Goal: Task Accomplishment & Management: Use online tool/utility

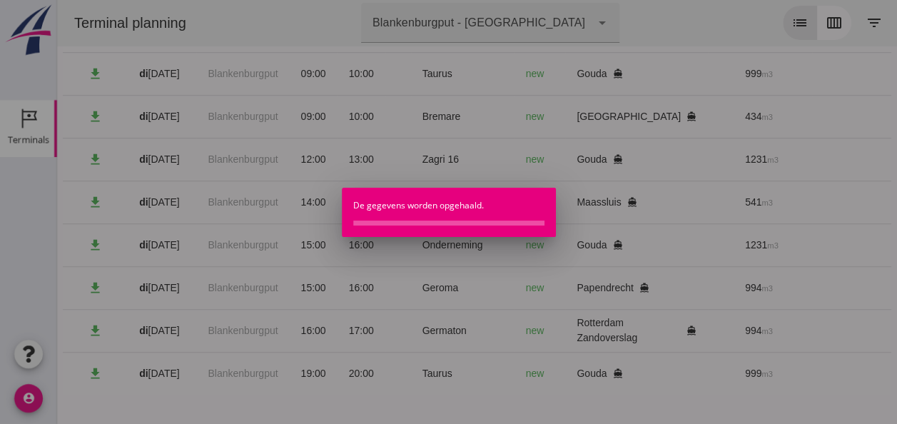
scroll to position [0, 382]
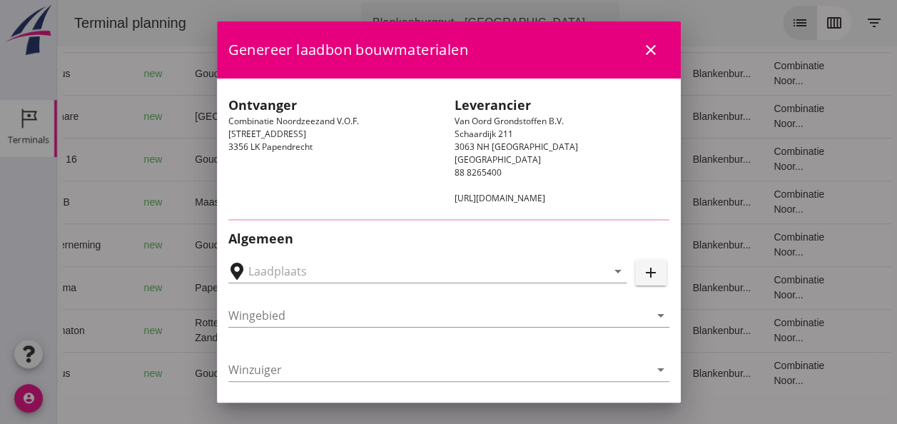
type input "[PERSON_NAME], [GEOGRAPHIC_DATA]"
type input "Adja B"
type input "Dingemans Bezooyen"
type input "541"
type input "Ophoogzand (6120)"
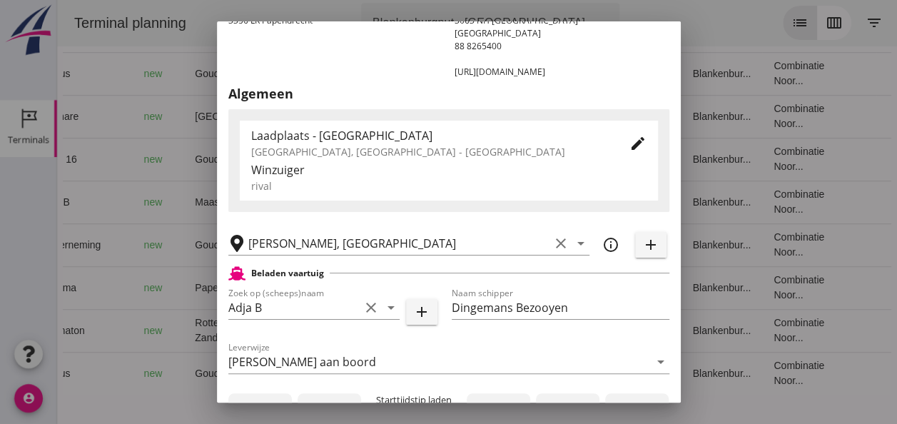
scroll to position [214, 0]
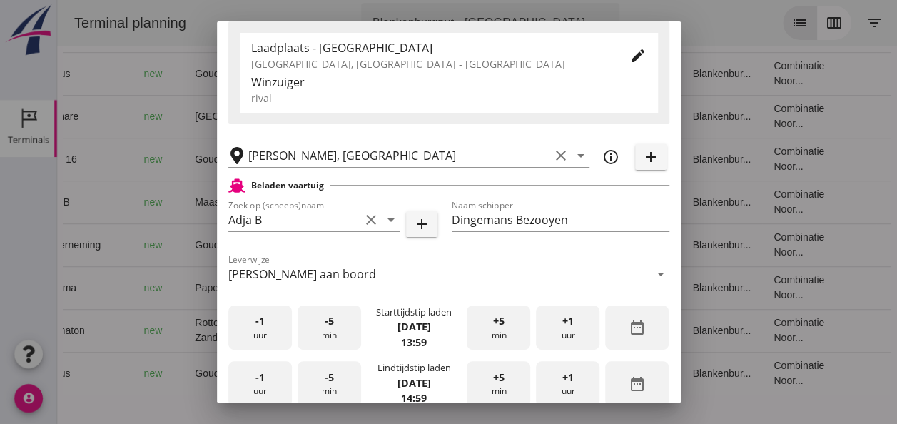
click at [330, 337] on div "-5 min" at bounding box center [330, 328] width 64 height 45
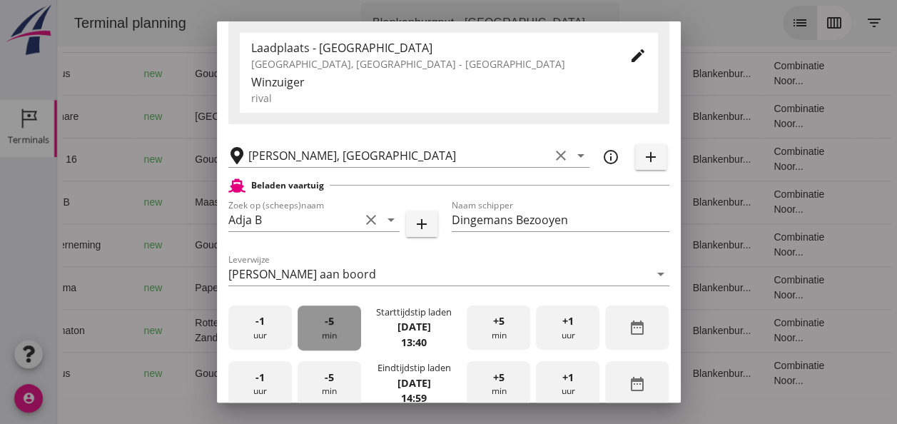
click at [330, 337] on div "-5 min" at bounding box center [330, 328] width 64 height 45
click at [328, 337] on div "-5 min" at bounding box center [330, 328] width 64 height 45
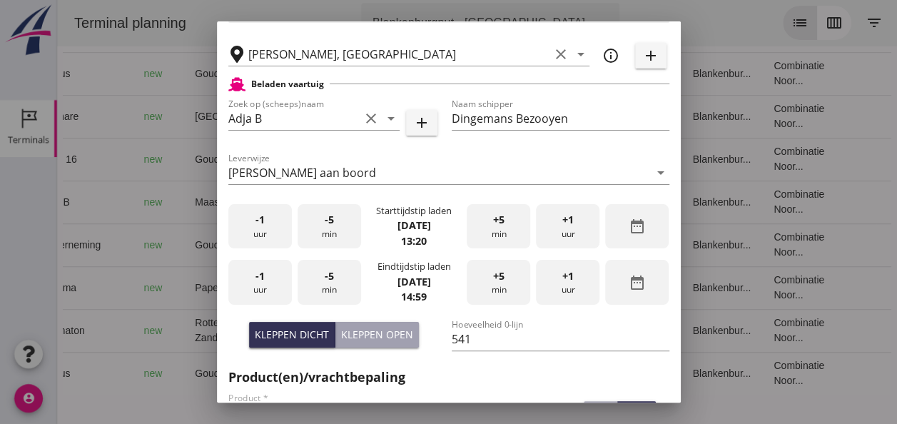
scroll to position [428, 0]
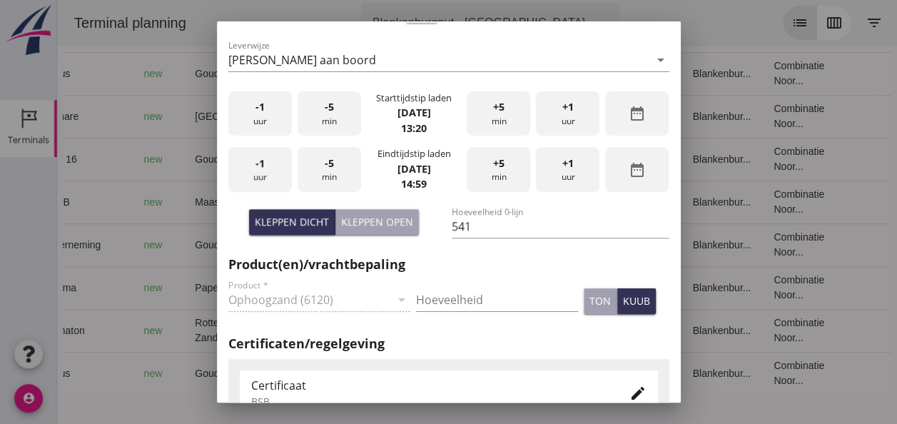
click at [260, 169] on span "-1" at bounding box center [260, 164] width 9 height 16
click at [337, 170] on div "-5 min" at bounding box center [330, 169] width 64 height 45
click at [434, 300] on input "Hoeveelheid" at bounding box center [497, 299] width 162 height 23
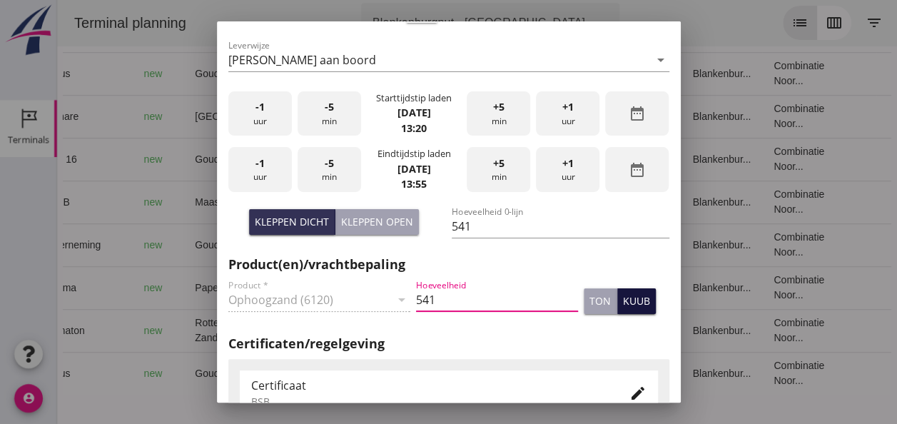
type input "541"
click at [623, 304] on div "kuub" at bounding box center [636, 300] width 27 height 15
click at [630, 391] on icon "edit" at bounding box center [638, 393] width 17 height 17
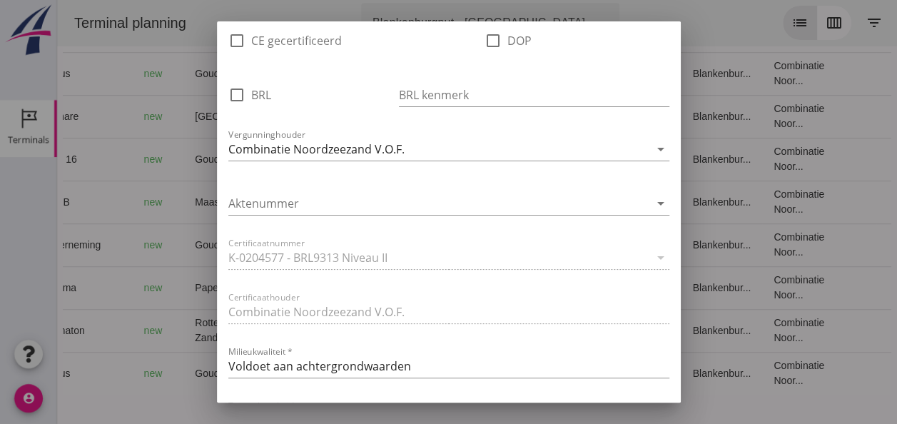
scroll to position [928, 0]
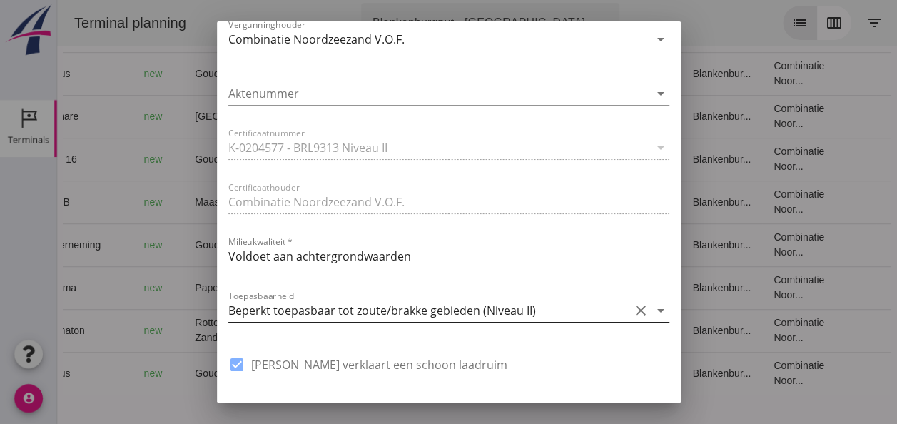
click at [652, 310] on icon "arrow_drop_down" at bounding box center [660, 310] width 17 height 17
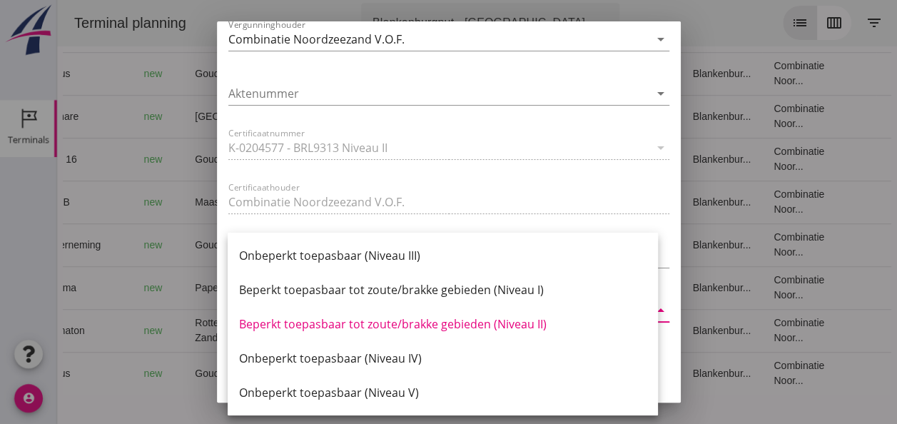
click at [512, 326] on div "Beperkt toepasbaar tot zoute/brakke gebieden (Niveau II)" at bounding box center [443, 324] width 408 height 17
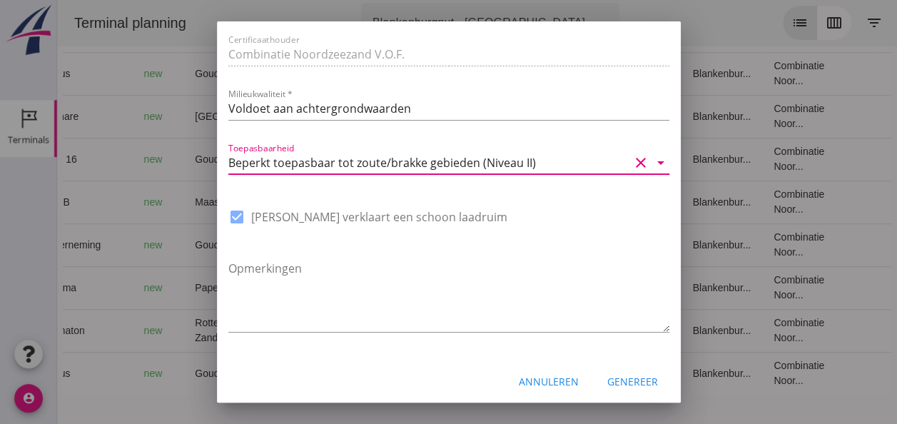
scroll to position [1081, 0]
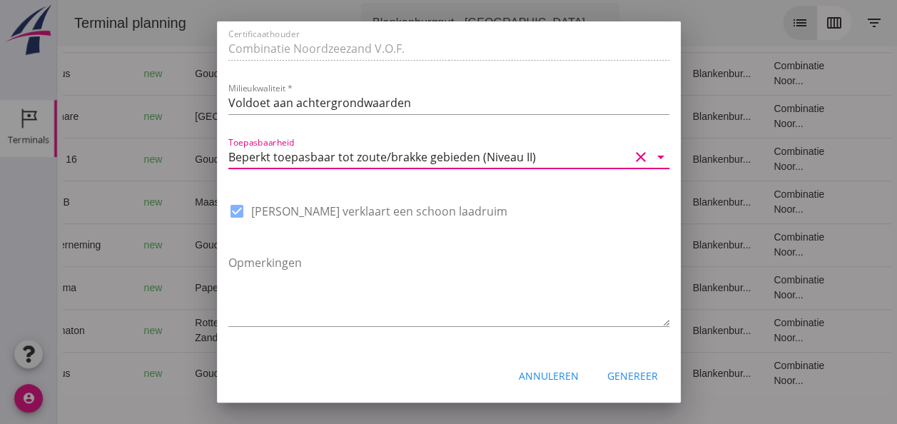
click at [632, 378] on div "Genereer" at bounding box center [632, 375] width 51 height 15
